Goal: Task Accomplishment & Management: Use online tool/utility

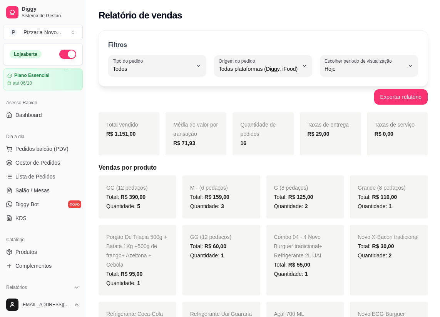
select select "ALL"
select select "0"
drag, startPoint x: 0, startPoint y: 0, endPoint x: 134, endPoint y: 68, distance: 150.3
click at [35, 173] on span "Lista de Pedidos" at bounding box center [35, 177] width 40 height 8
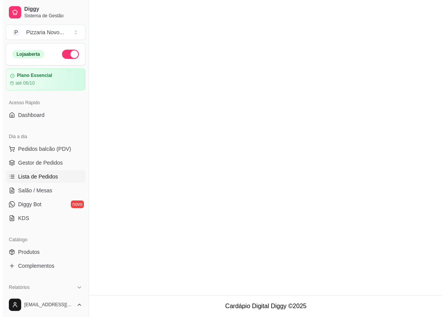
scroll to position [61, 0]
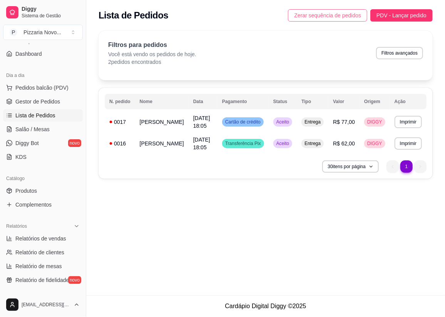
click at [340, 13] on span "Zerar sequência de pedidos" at bounding box center [327, 15] width 67 height 8
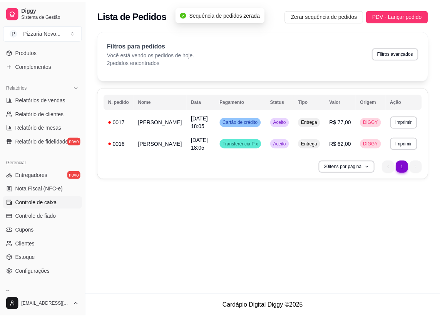
scroll to position [201, 0]
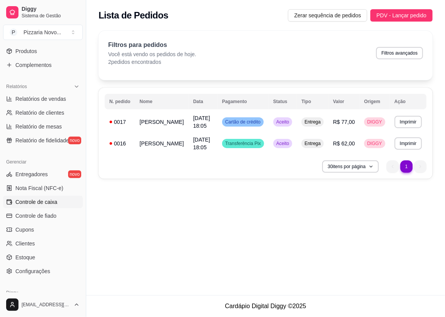
click at [57, 203] on link "Controle de caixa" at bounding box center [43, 202] width 80 height 12
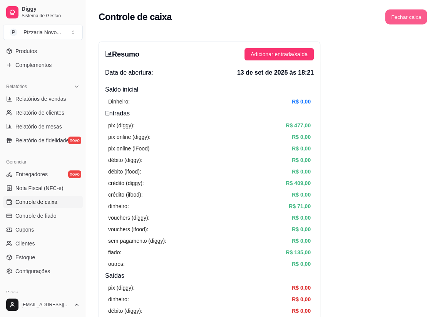
click at [408, 22] on button "Fechar caixa" at bounding box center [406, 17] width 42 height 15
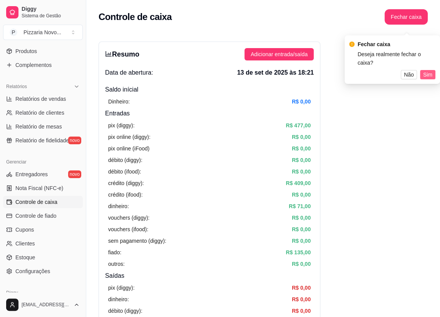
click at [424, 70] on button "Sim" at bounding box center [427, 74] width 15 height 9
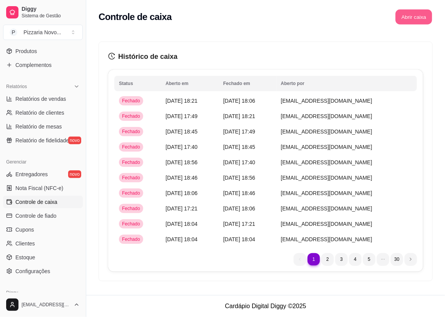
click at [412, 14] on button "Abrir caixa" at bounding box center [413, 17] width 37 height 15
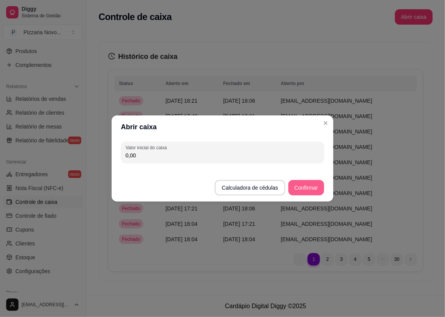
click at [316, 184] on button "Confirmar" at bounding box center [306, 187] width 36 height 15
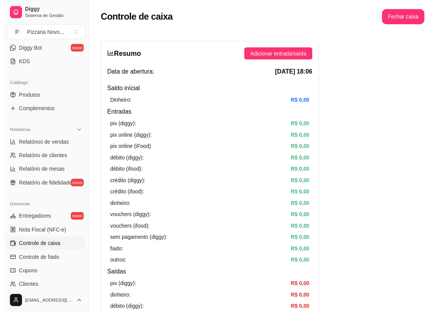
scroll to position [61, 0]
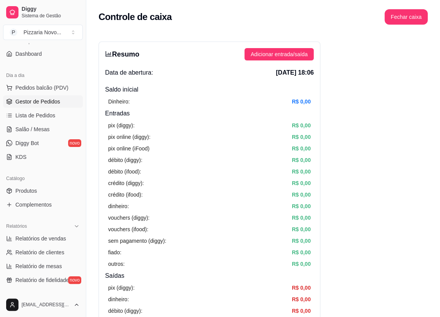
click at [41, 98] on span "Gestor de Pedidos" at bounding box center [37, 102] width 45 height 8
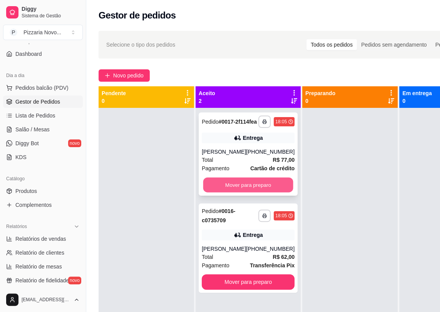
click at [223, 186] on button "Mover para preparo" at bounding box center [248, 184] width 90 height 15
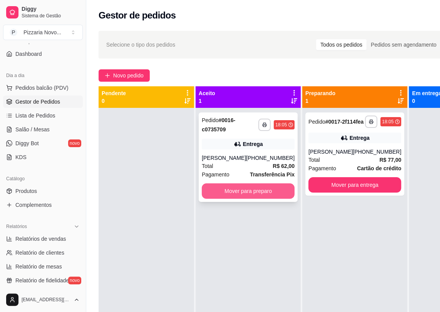
click at [223, 190] on button "Mover para preparo" at bounding box center [248, 190] width 93 height 15
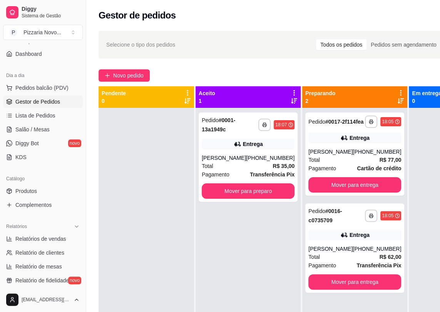
drag, startPoint x: 108, startPoint y: 149, endPoint x: 107, endPoint y: 227, distance: 77.7
click at [119, 221] on div at bounding box center [145, 264] width 95 height 312
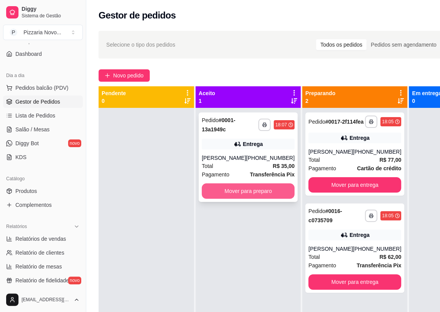
click at [257, 192] on button "Mover para preparo" at bounding box center [248, 190] width 93 height 15
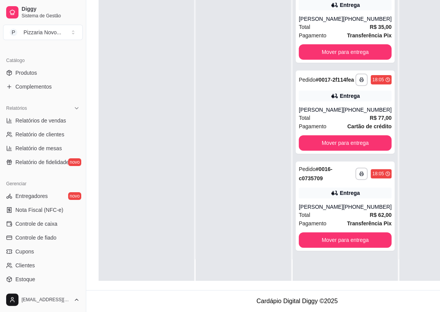
scroll to position [96, 0]
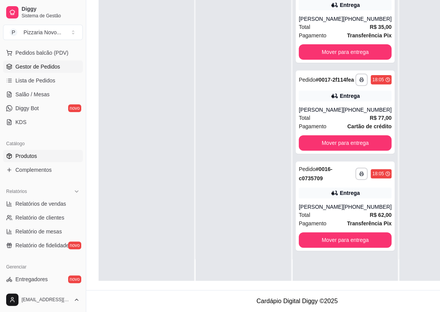
click at [46, 155] on link "Produtos" at bounding box center [43, 156] width 80 height 12
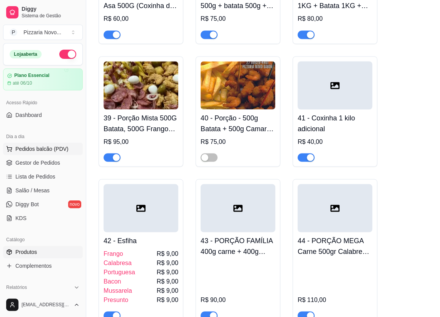
click at [58, 147] on span "Pedidos balcão (PDV)" at bounding box center [41, 149] width 53 height 8
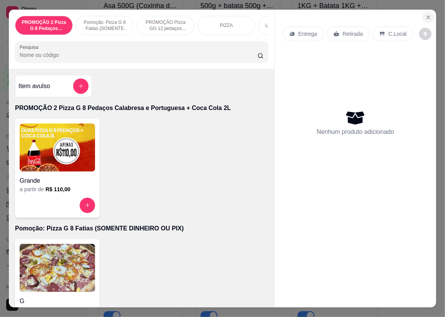
click at [423, 11] on button "Close" at bounding box center [428, 17] width 12 height 12
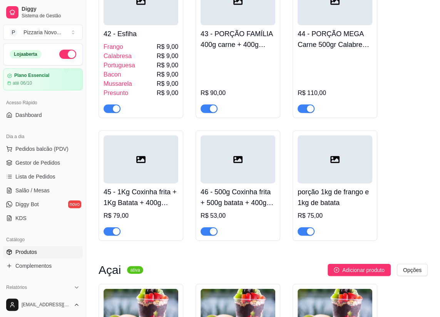
scroll to position [4125, 0]
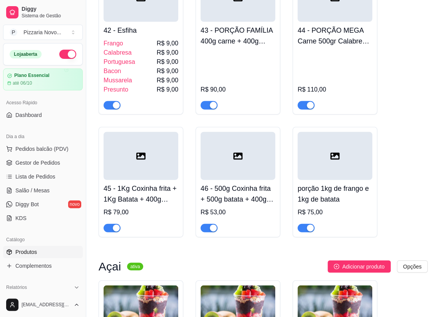
click at [344, 36] on h4 "44 - PORÇÃO MEGA Carne 500gr Calabresa 400 Banana 400 Frango500 Azeitona Ovo de…" at bounding box center [334, 36] width 75 height 22
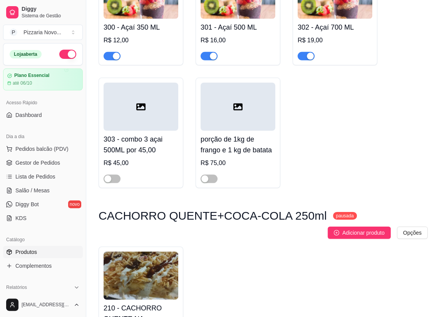
scroll to position [140, 0]
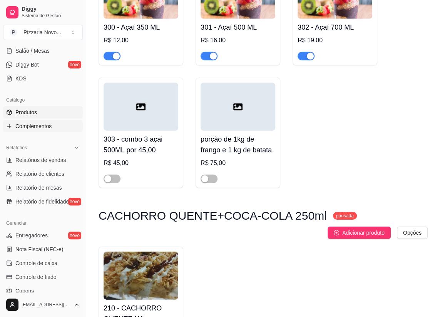
click at [60, 123] on link "Complementos" at bounding box center [43, 126] width 80 height 12
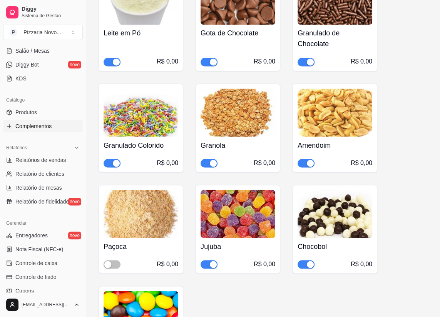
scroll to position [734, 0]
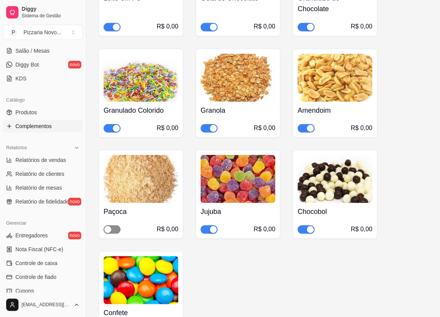
click at [112, 228] on button "button" at bounding box center [111, 229] width 17 height 8
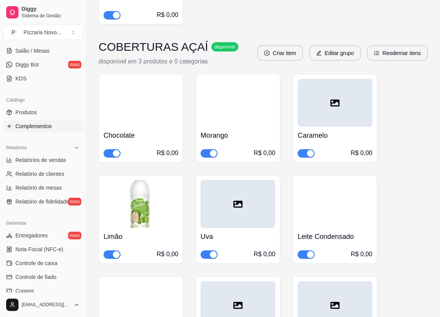
scroll to position [1049, 0]
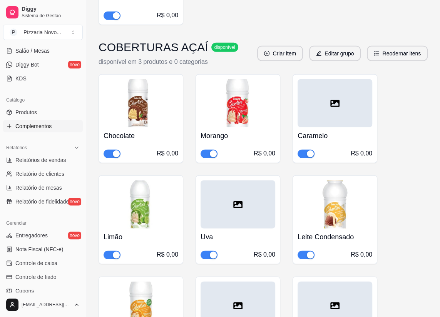
click at [307, 154] on div "button" at bounding box center [310, 153] width 7 height 7
click at [309, 253] on div "button" at bounding box center [310, 255] width 7 height 7
click at [308, 154] on span "button" at bounding box center [305, 154] width 17 height 8
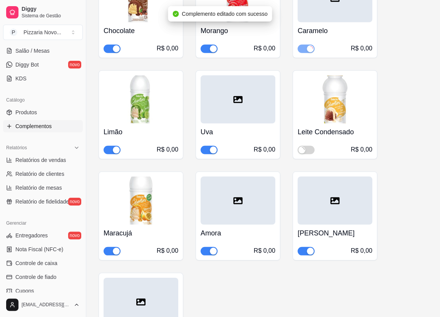
scroll to position [1188, 0]
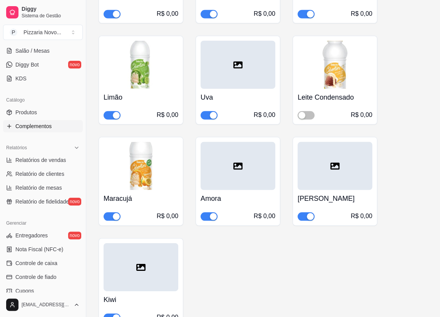
drag, startPoint x: 207, startPoint y: 217, endPoint x: 210, endPoint y: 208, distance: 8.8
click at [207, 217] on span "button" at bounding box center [208, 216] width 17 height 8
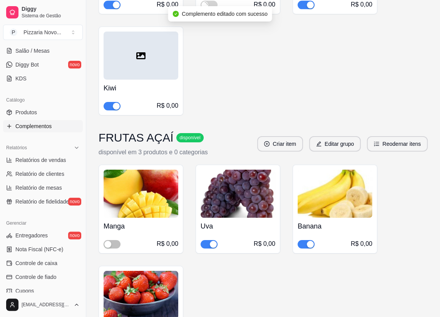
scroll to position [1433, 0]
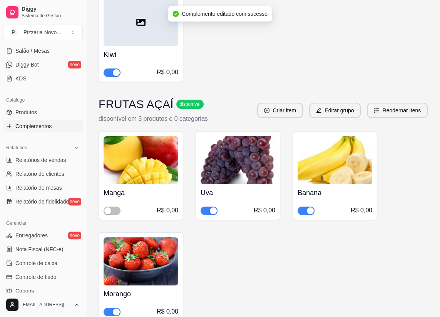
click at [304, 210] on span "button" at bounding box center [305, 211] width 17 height 8
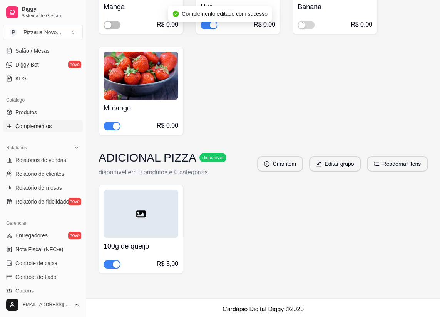
scroll to position [1621, 0]
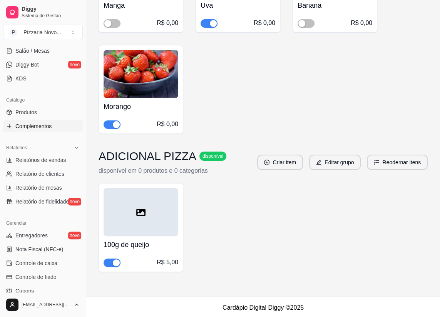
click at [115, 259] on div "button" at bounding box center [116, 262] width 7 height 7
click at [38, 109] on link "Produtos" at bounding box center [43, 112] width 80 height 12
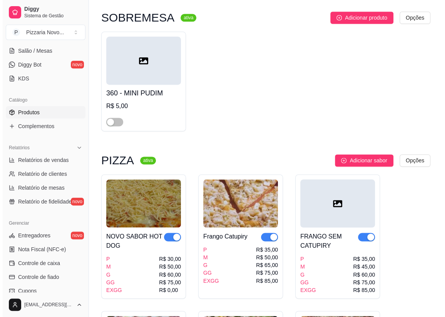
scroll to position [594, 0]
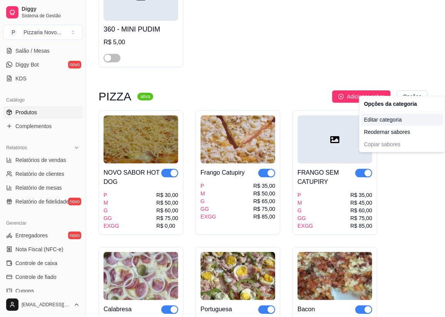
click at [382, 121] on div "Editar categoria" at bounding box center [402, 119] width 82 height 12
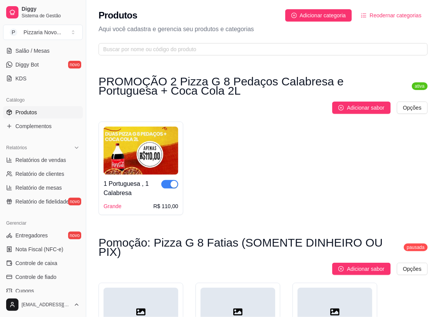
scroll to position [524, 0]
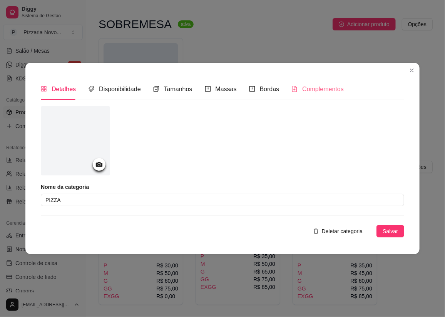
click at [307, 82] on div "Complementos" at bounding box center [317, 89] width 52 height 22
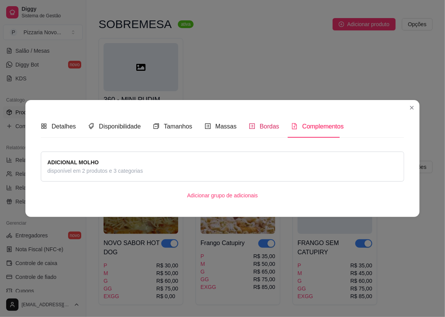
click at [253, 123] on div "Bordas" at bounding box center [264, 127] width 30 height 10
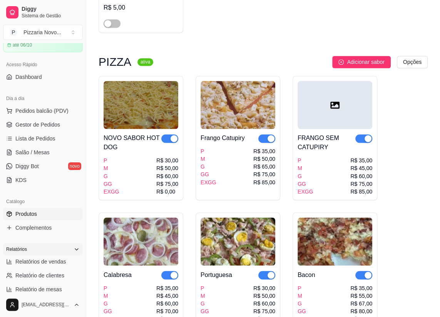
scroll to position [0, 0]
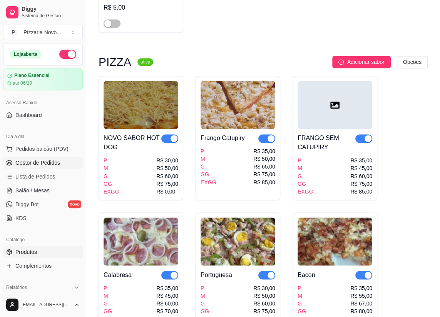
click at [40, 166] on link "Gestor de Pedidos" at bounding box center [43, 163] width 80 height 12
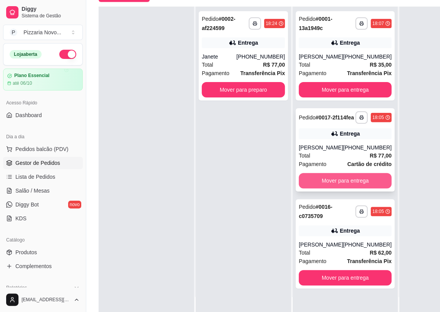
scroll to position [122, 0]
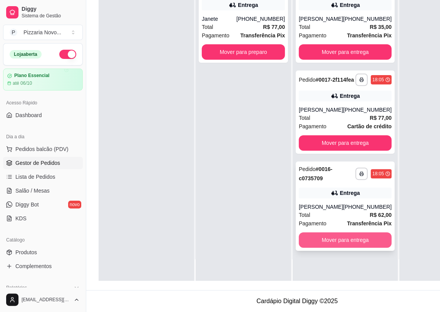
click at [336, 232] on button "Mover para entrega" at bounding box center [344, 239] width 93 height 15
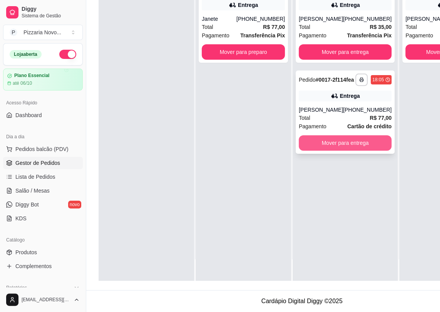
click at [350, 142] on button "Mover para entrega" at bounding box center [344, 142] width 93 height 15
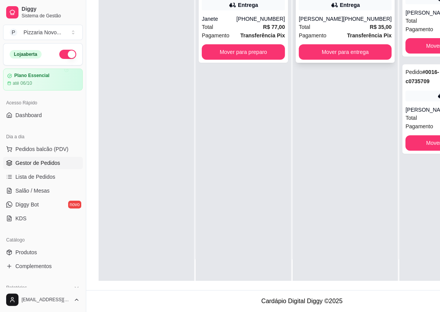
click at [334, 23] on div "Total R$ 35,00" at bounding box center [344, 27] width 93 height 8
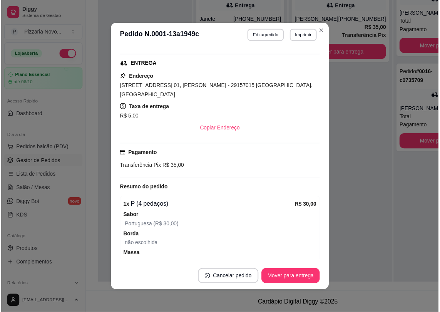
scroll to position [175, 0]
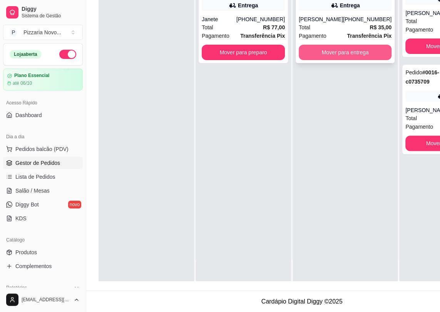
click at [335, 52] on button "Mover para entrega" at bounding box center [344, 52] width 93 height 15
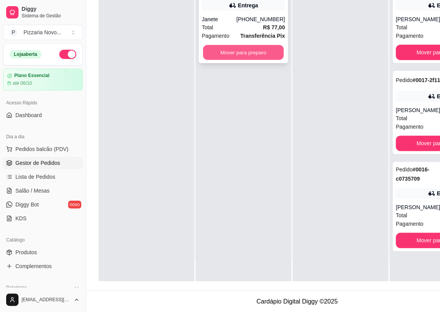
click at [276, 47] on button "Mover para preparo" at bounding box center [243, 52] width 81 height 15
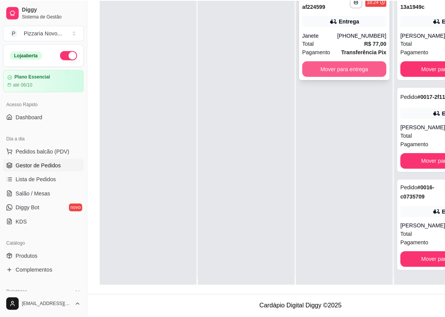
scroll to position [0, 0]
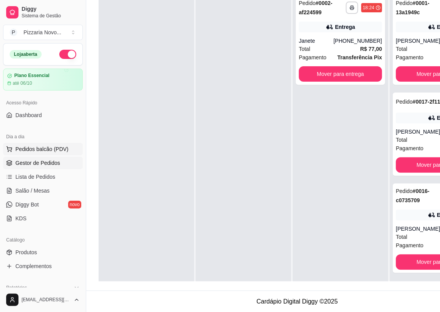
click at [62, 149] on span "Pedidos balcão (PDV)" at bounding box center [41, 149] width 53 height 8
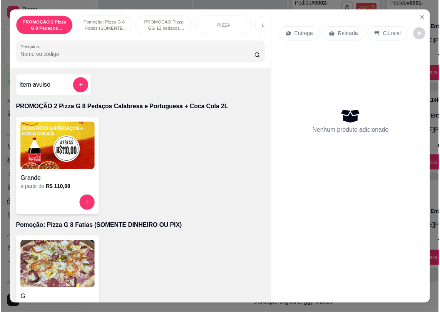
scroll to position [105, 0]
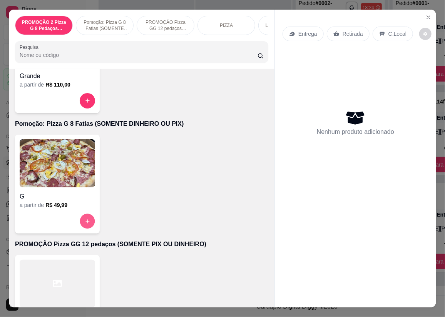
click at [81, 219] on button "increase-product-quantity" at bounding box center [87, 220] width 15 height 15
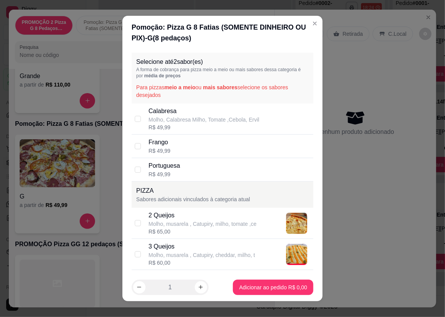
click at [177, 102] on div "Selecione até 2 sabor(es) A forma de cobrança para pizza meio a meio ou mais sa…" at bounding box center [223, 78] width 182 height 51
click at [178, 117] on p "Molho, Calabresa Milho, Tomate ,Cebola, Ervil" at bounding box center [203, 120] width 111 height 8
checkbox input "true"
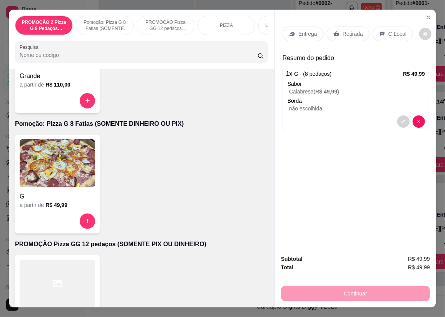
click at [302, 31] on p "Entrega" at bounding box center [307, 34] width 19 height 8
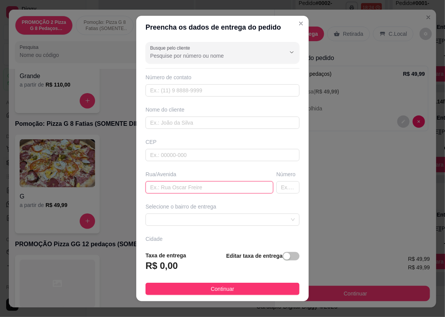
click at [198, 188] on input "text" at bounding box center [209, 187] width 128 height 12
type input "rua 66"
click at [276, 187] on input "text" at bounding box center [287, 187] width 23 height 12
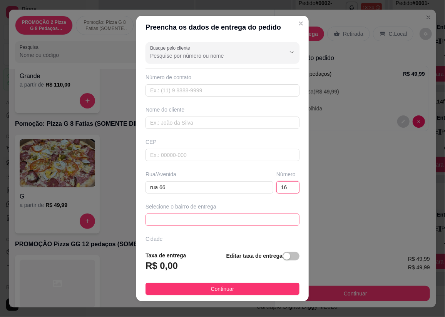
drag, startPoint x: 215, startPoint y: 217, endPoint x: 215, endPoint y: 190, distance: 27.7
click at [214, 217] on span at bounding box center [222, 220] width 145 height 12
type input "16"
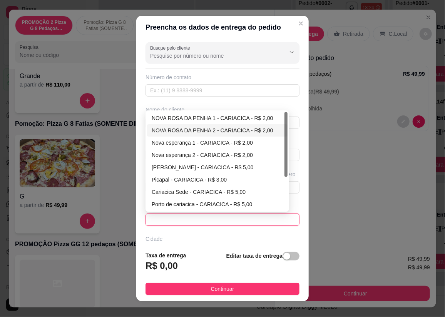
click at [195, 130] on div "NOVA ROSA DA PENHA 2 - CARIACICA - R$ 2,00" at bounding box center [217, 130] width 131 height 8
type input "CARIACICA"
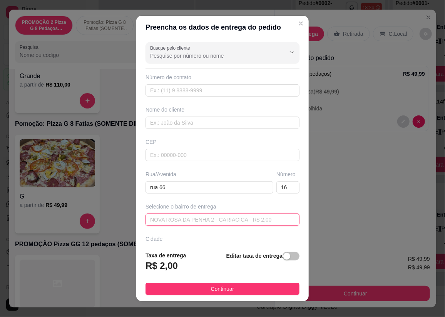
click at [201, 215] on span "NOVA ROSA DA PENHA 2 - CARIACICA - R$ 2,00" at bounding box center [222, 220] width 145 height 12
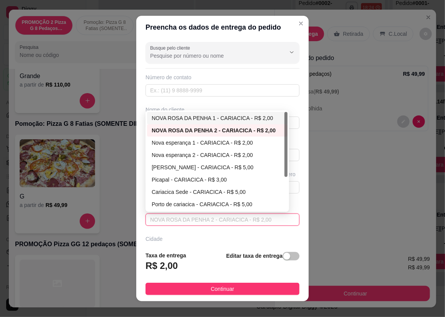
click at [195, 119] on div "NOVA ROSA DA PENHA 1 - CARIACICA - R$ 2,00" at bounding box center [217, 118] width 131 height 8
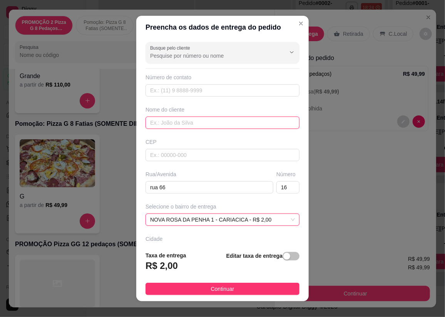
click at [180, 126] on input "text" at bounding box center [222, 123] width 154 height 12
click at [177, 119] on input "text" at bounding box center [222, 123] width 154 height 12
type input "[PERSON_NAME]"
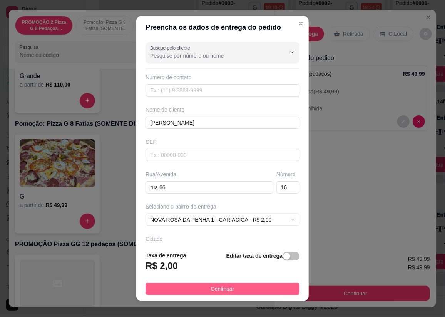
click at [266, 286] on button "Continuar" at bounding box center [222, 289] width 154 height 12
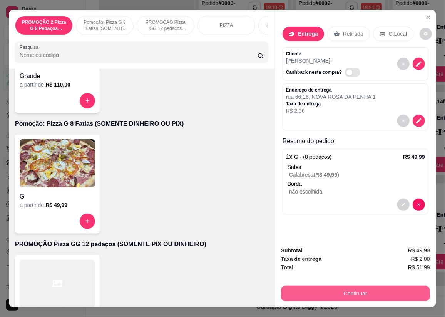
click at [344, 288] on button "Continuar" at bounding box center [355, 293] width 149 height 15
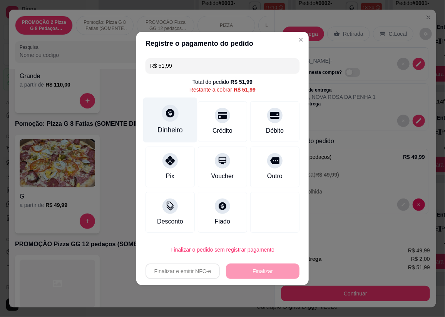
click at [160, 112] on div "Dinheiro" at bounding box center [170, 120] width 54 height 45
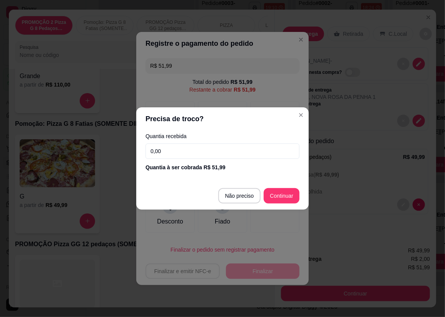
click at [188, 151] on input "0,00" at bounding box center [222, 150] width 154 height 15
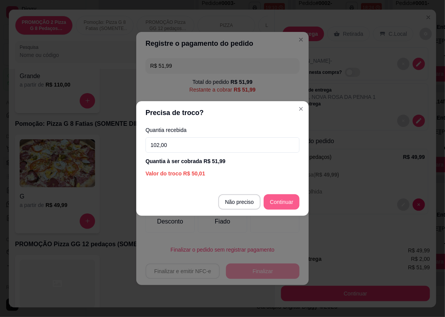
type input "102,00"
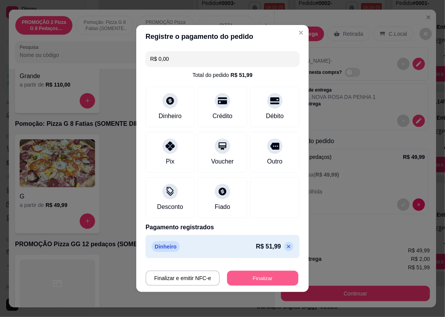
click at [257, 280] on button "Finalizar" at bounding box center [262, 278] width 71 height 15
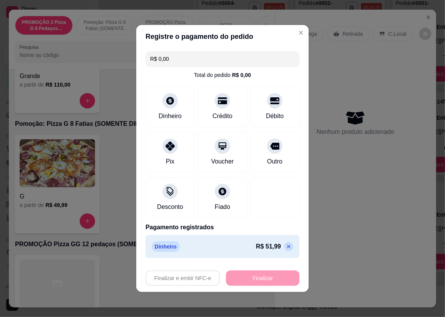
type input "-R$ 51,99"
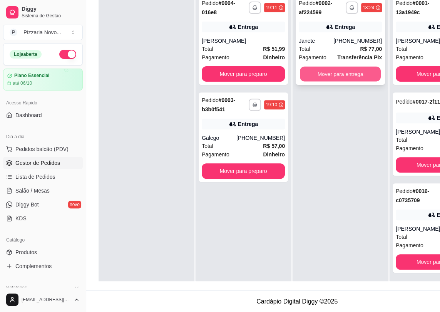
click at [341, 71] on button "Mover para entrega" at bounding box center [340, 74] width 81 height 15
